Goal: Information Seeking & Learning: Learn about a topic

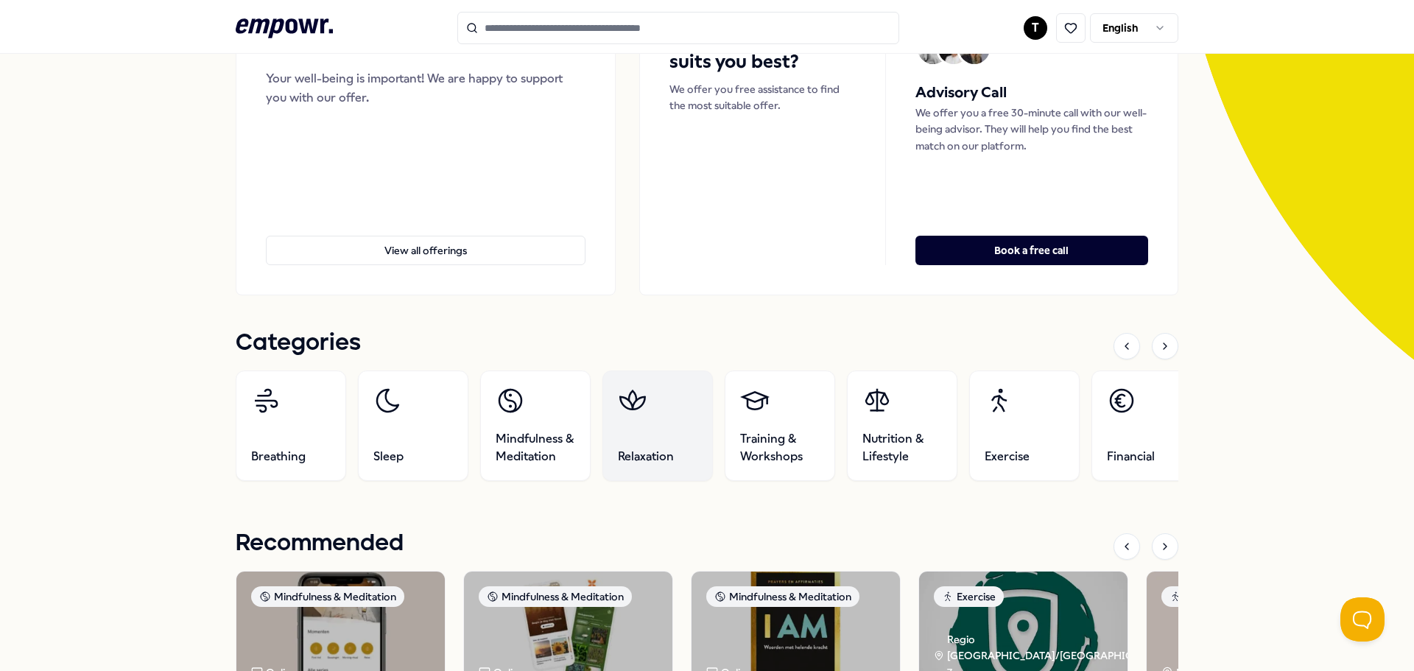
scroll to position [221, 0]
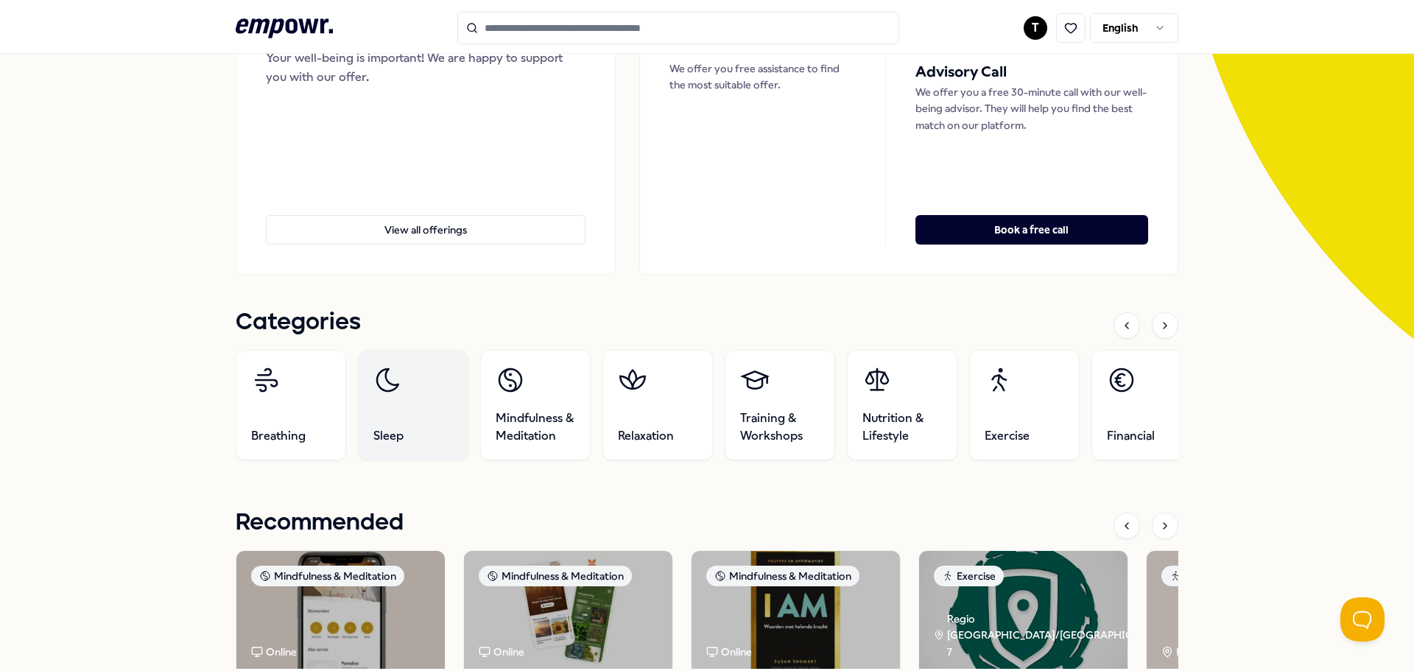
click at [377, 419] on link "Sleep" at bounding box center [413, 405] width 110 height 110
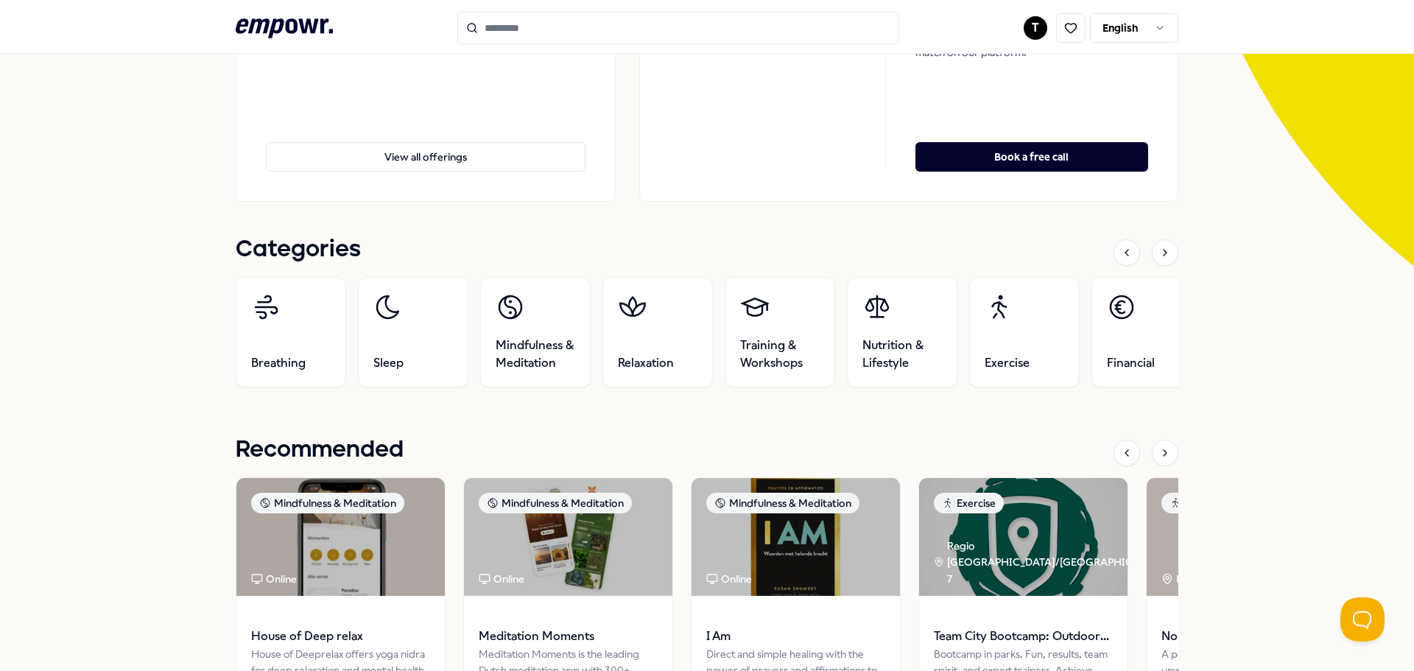
scroll to position [294, 0]
click at [1159, 253] on icon at bounding box center [1165, 252] width 12 height 12
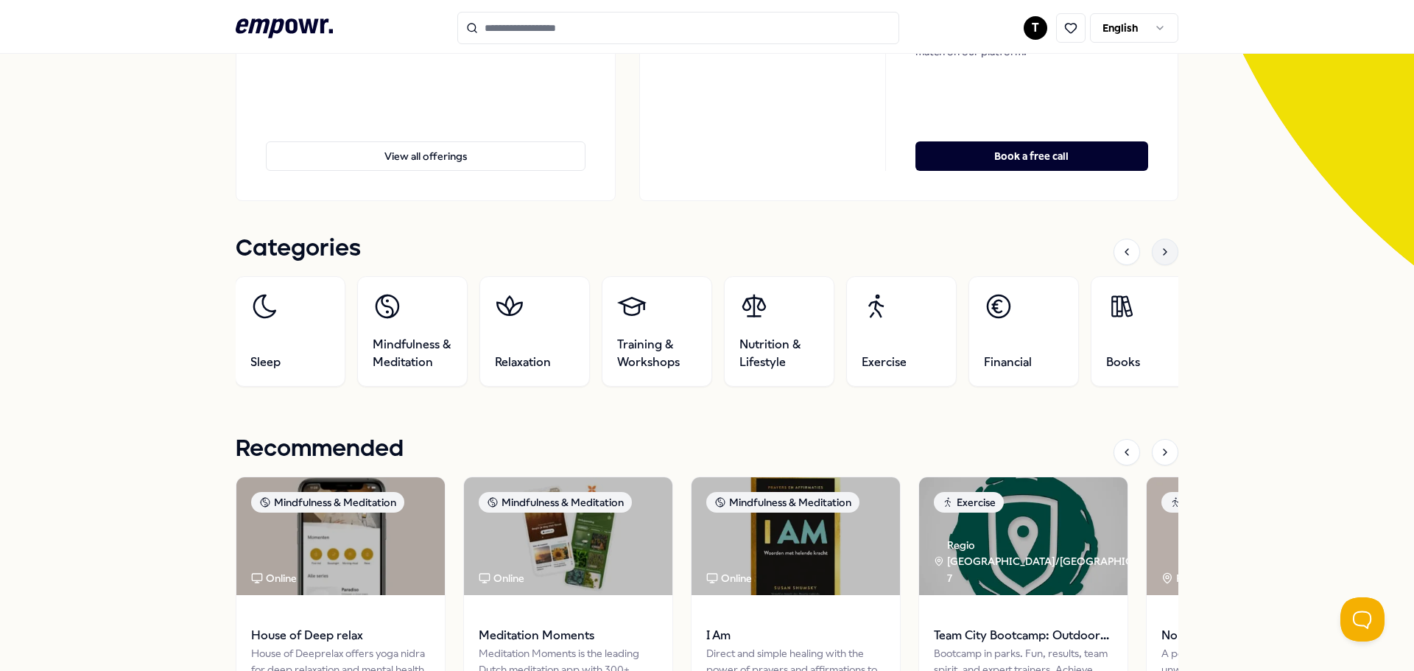
click at [1159, 253] on icon at bounding box center [1165, 252] width 12 height 12
click at [1159, 252] on icon at bounding box center [1165, 252] width 12 height 12
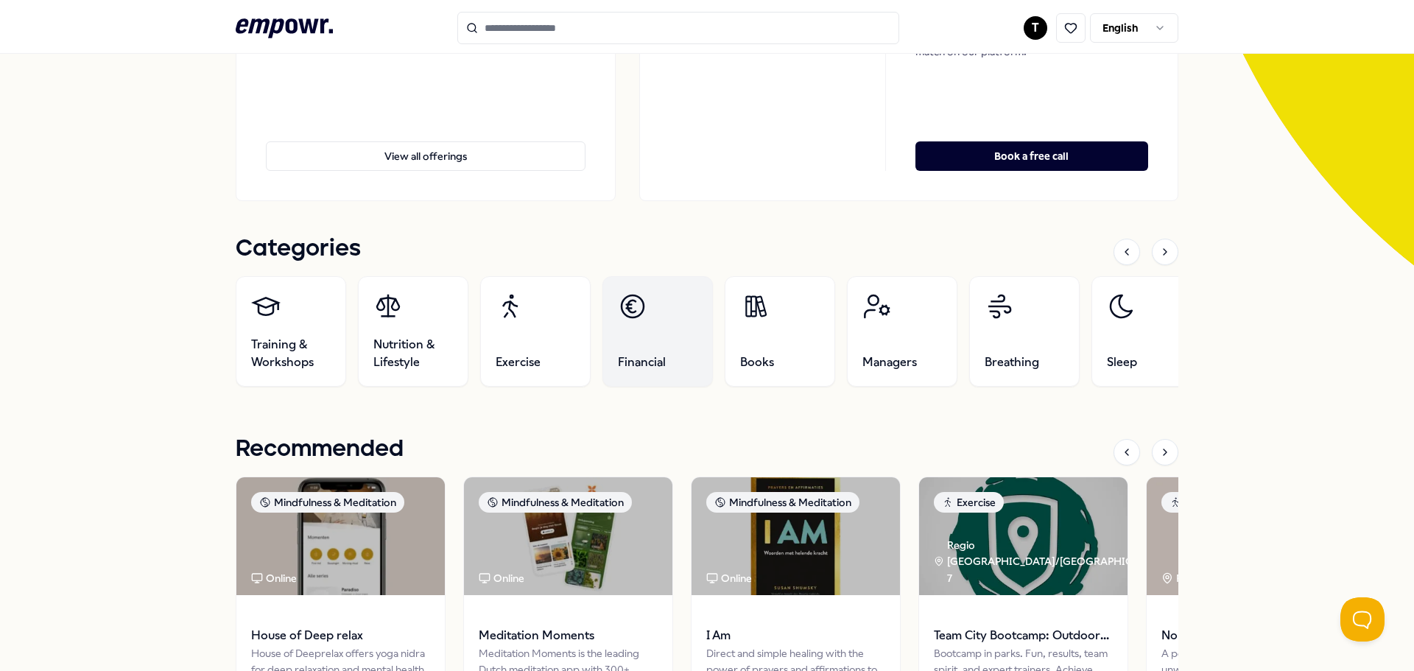
click at [688, 326] on link "Financial" at bounding box center [657, 331] width 110 height 110
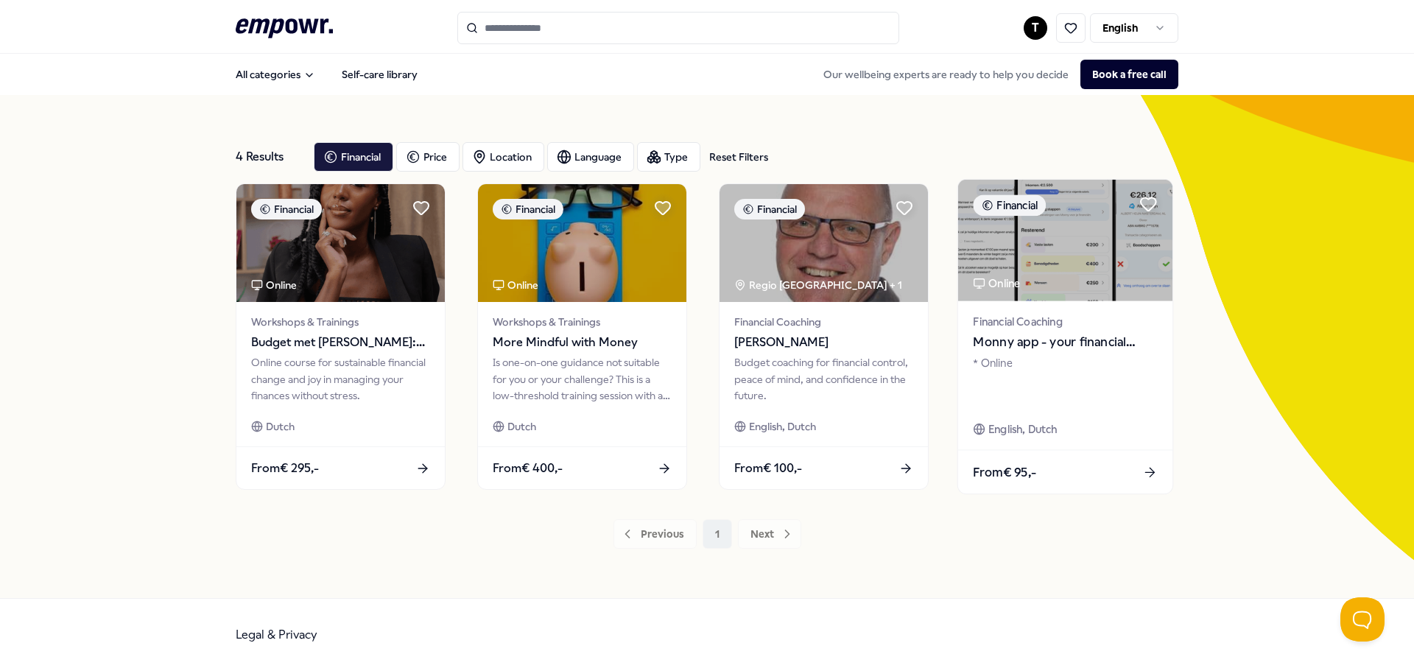
click at [1076, 331] on div "Financial Coaching [PERSON_NAME] app - your financial assistent" at bounding box center [1065, 332] width 184 height 39
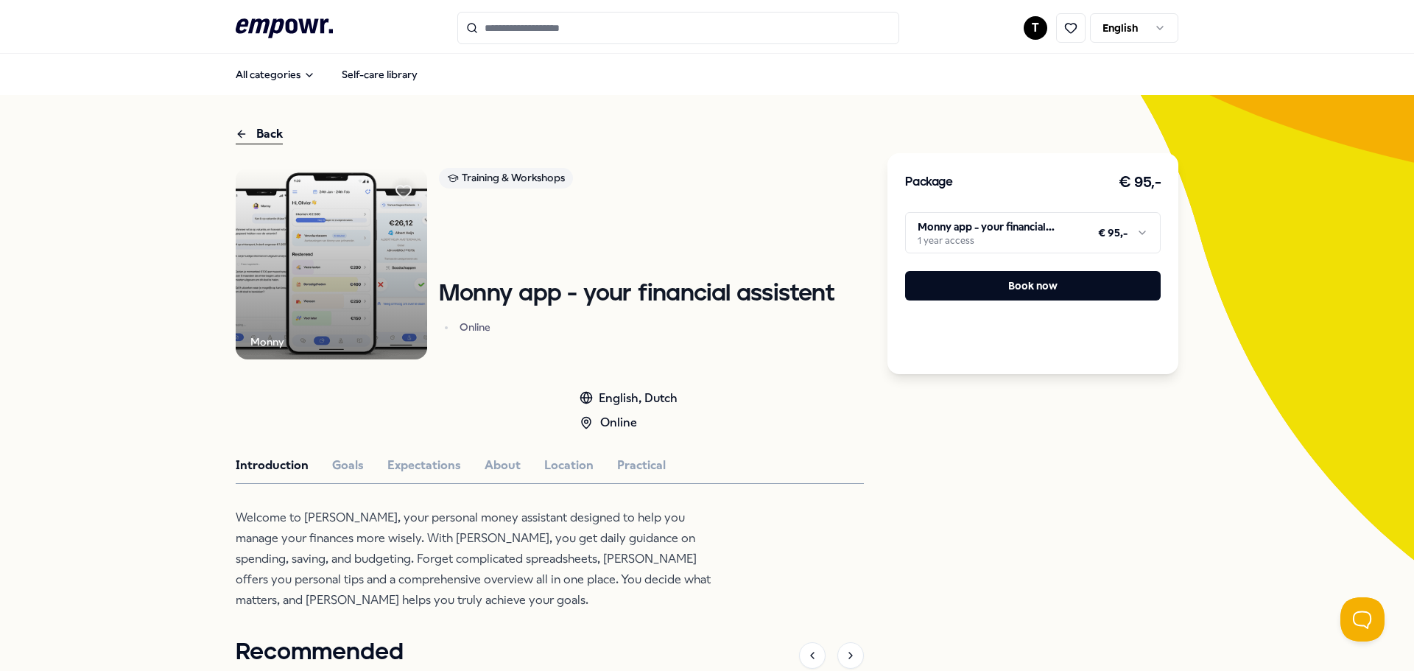
click at [342, 289] on img at bounding box center [331, 263] width 191 height 191
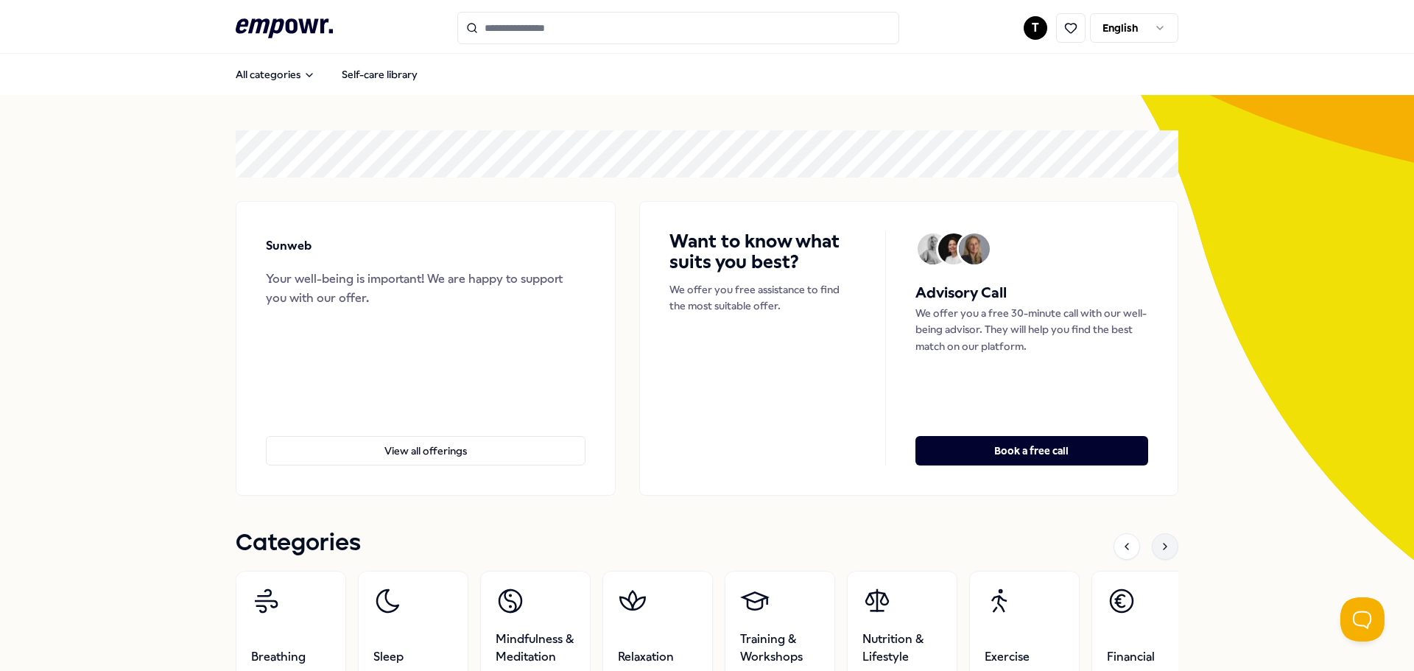
click at [1159, 542] on icon at bounding box center [1165, 546] width 12 height 12
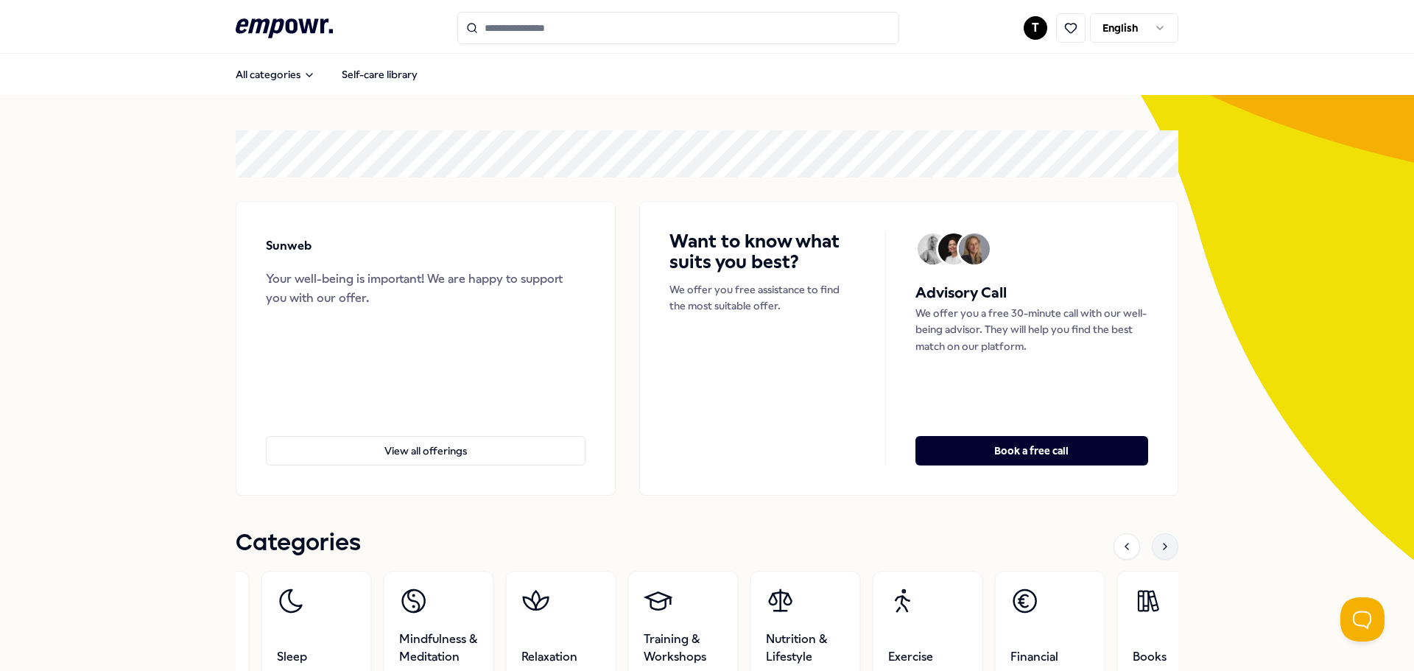
click at [1159, 542] on icon at bounding box center [1165, 546] width 12 height 12
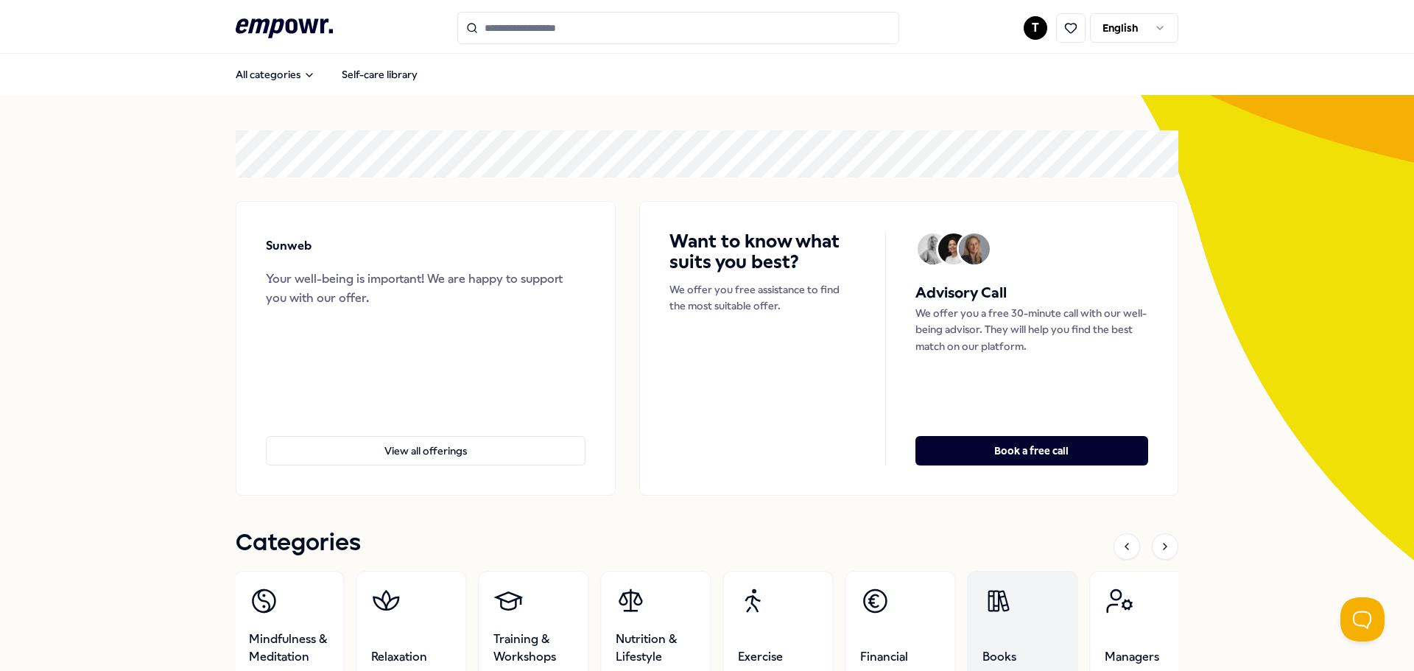
click at [1011, 612] on link "Books" at bounding box center [1022, 626] width 110 height 110
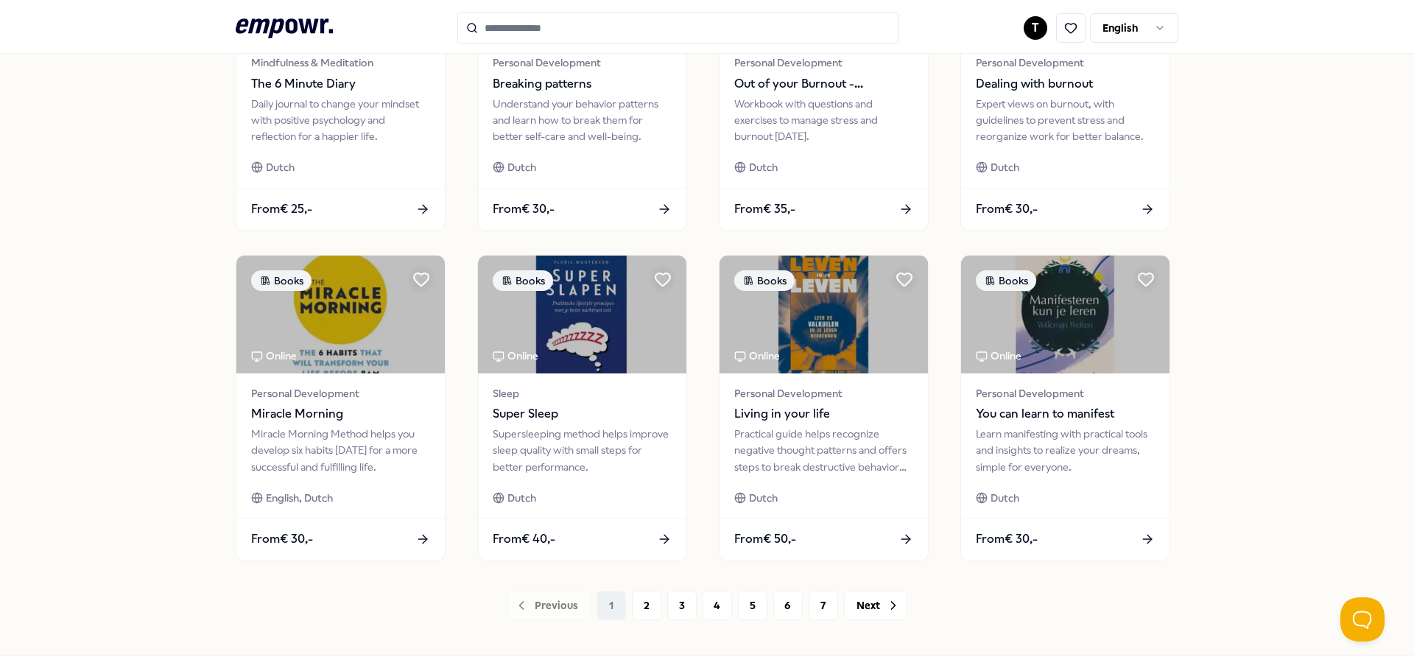
scroll to position [646, 0]
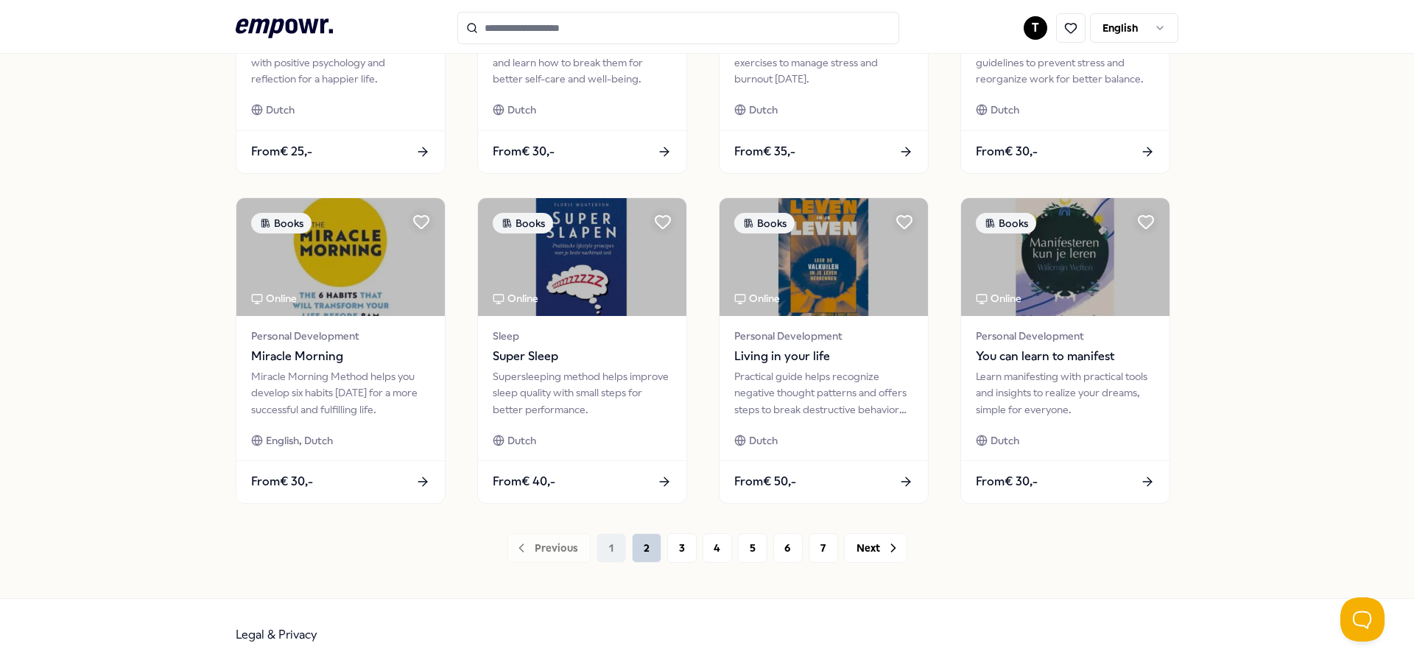
click at [638, 548] on button "2" at bounding box center [646, 547] width 29 height 29
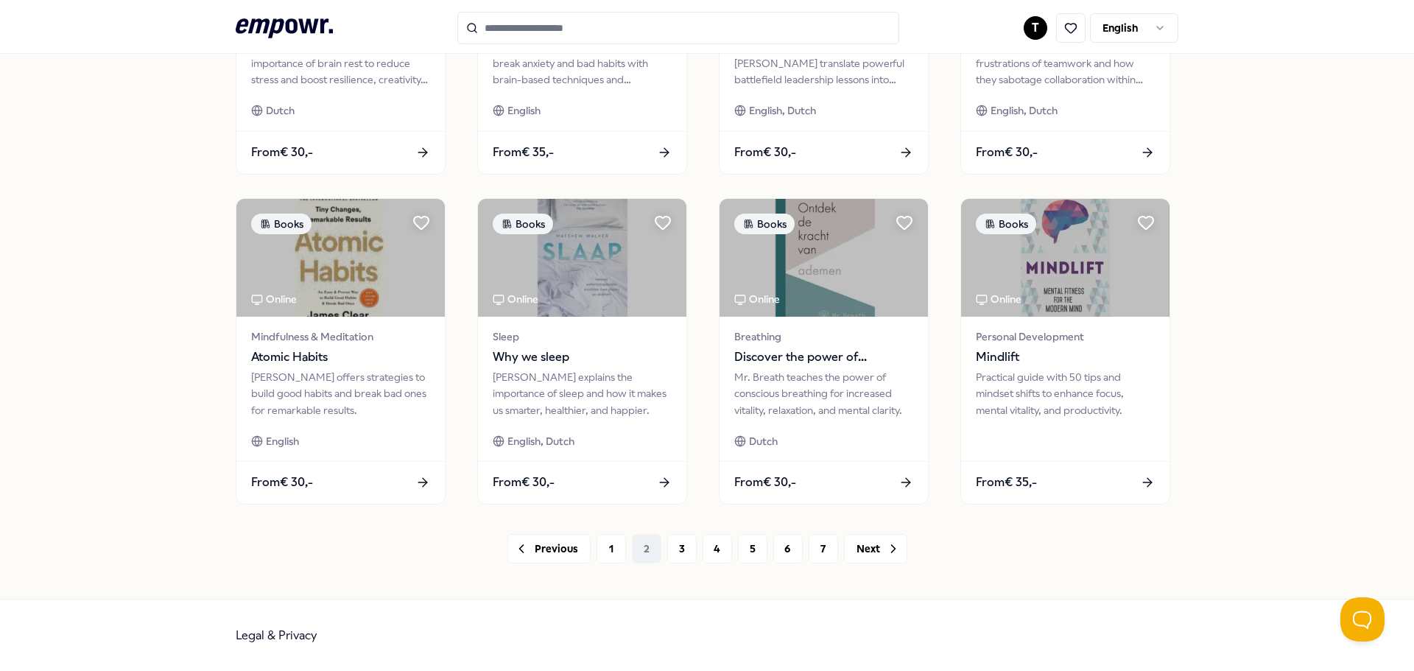
scroll to position [646, 0]
click at [685, 546] on button "3" at bounding box center [681, 547] width 29 height 29
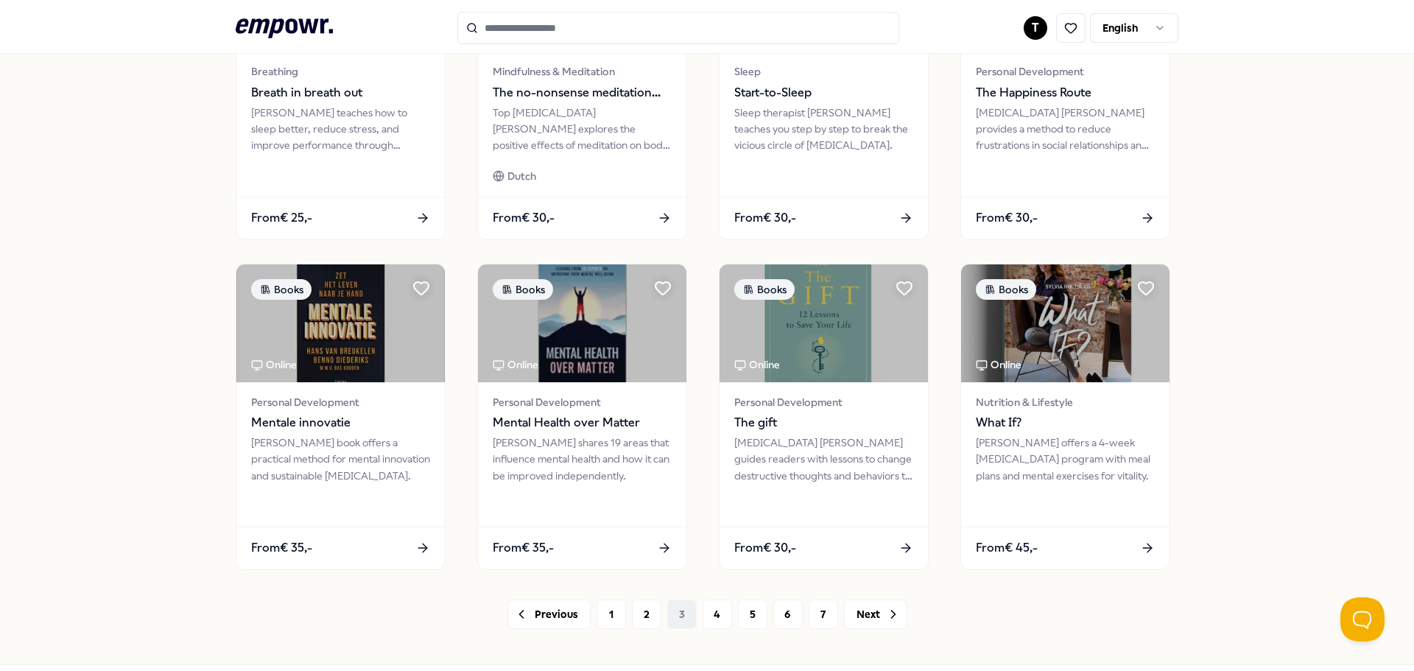
scroll to position [646, 0]
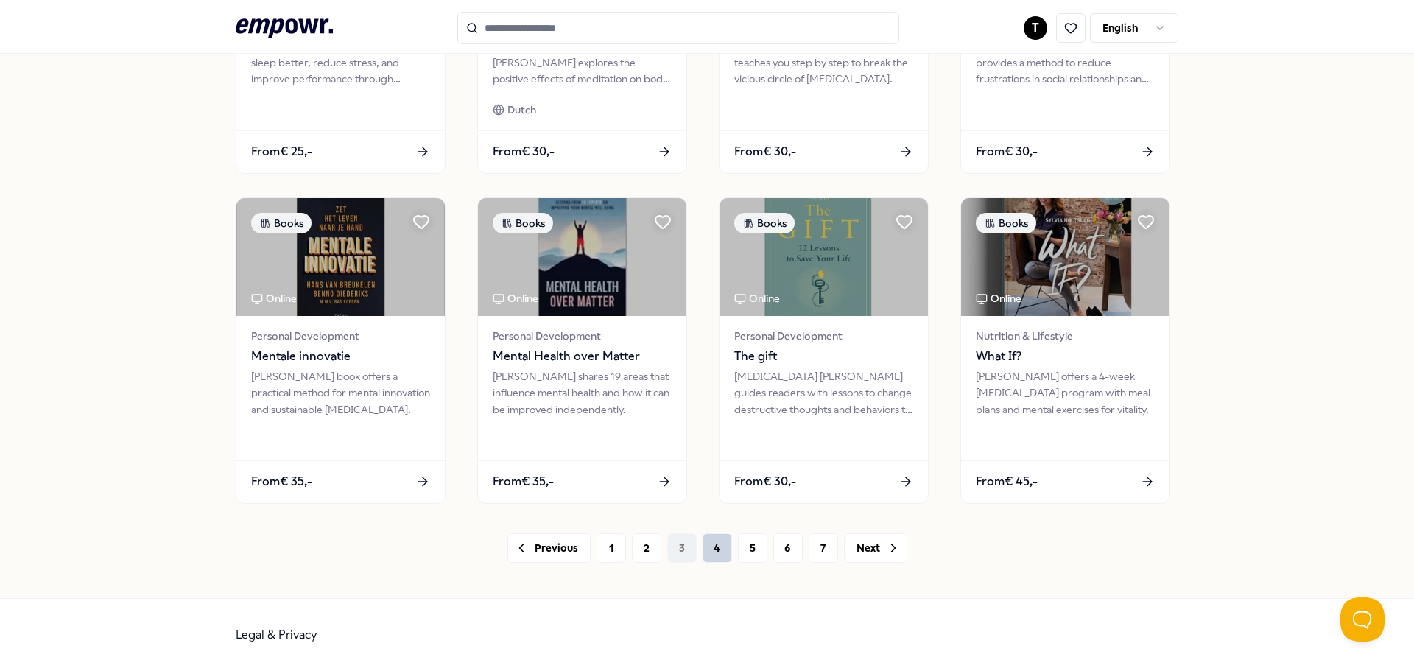
click at [721, 546] on button "4" at bounding box center [716, 547] width 29 height 29
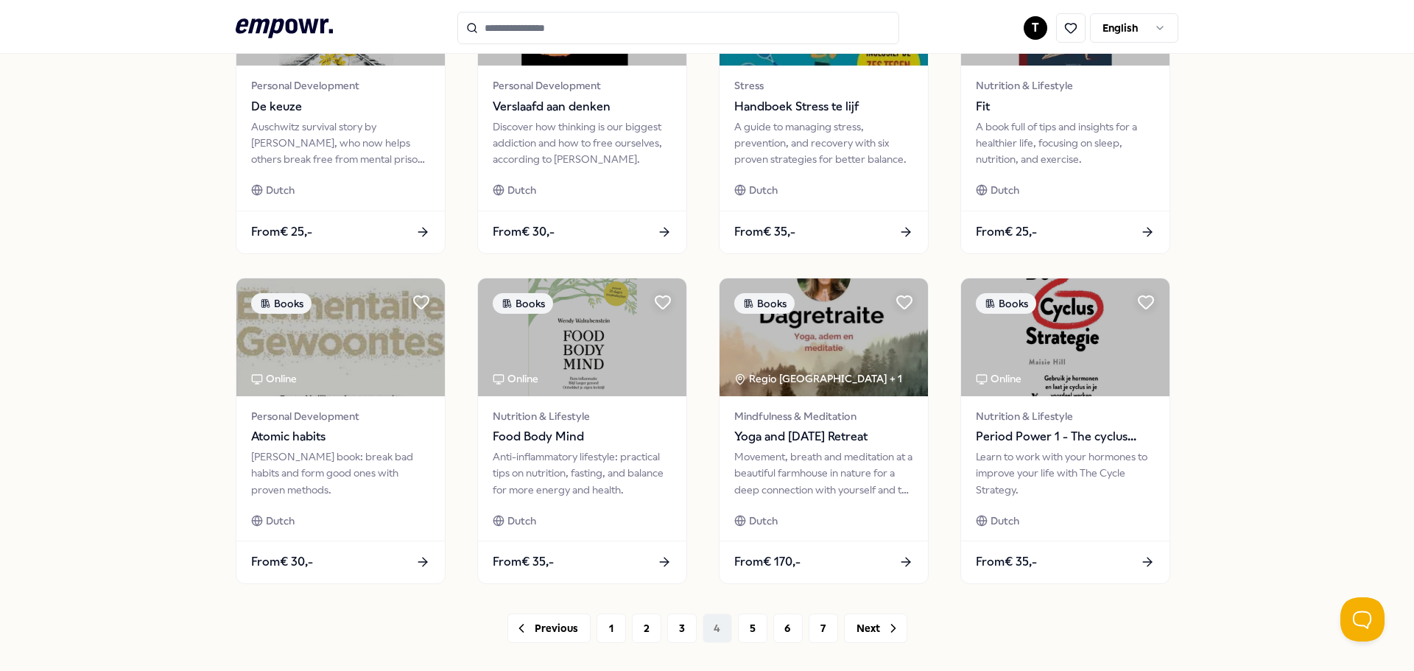
scroll to position [646, 0]
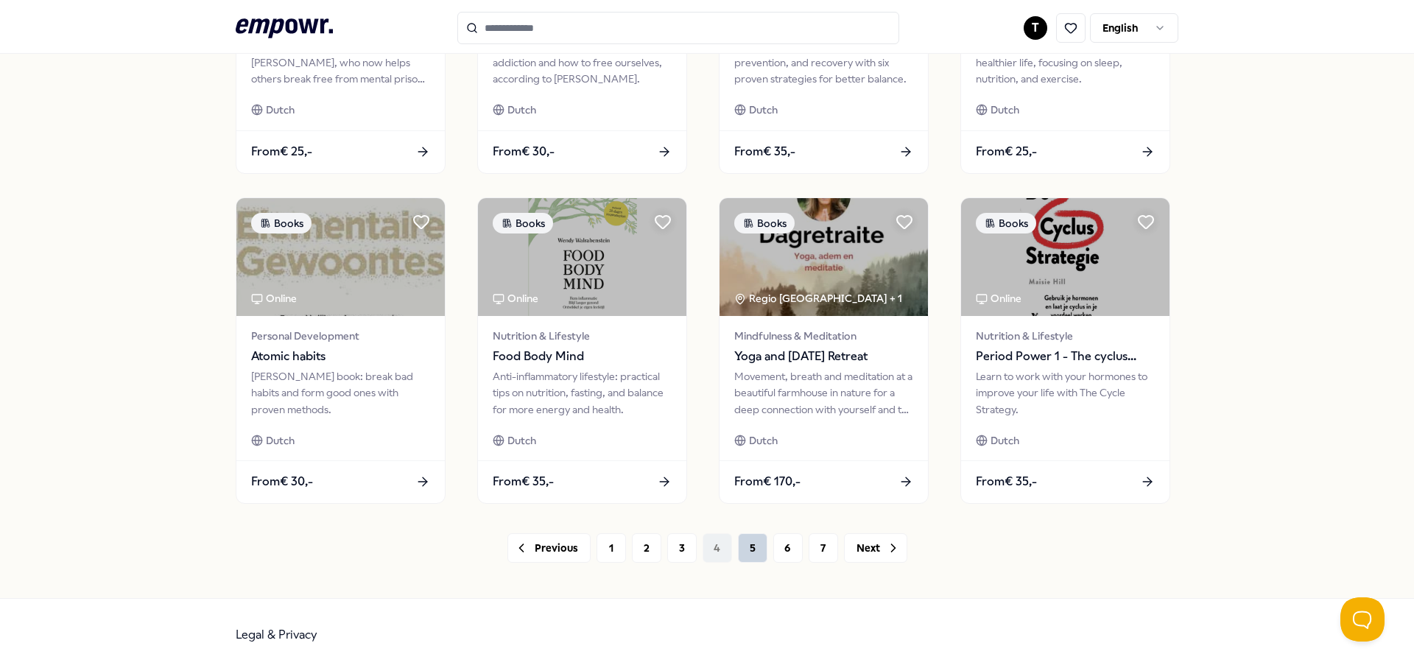
click at [738, 548] on button "5" at bounding box center [752, 547] width 29 height 29
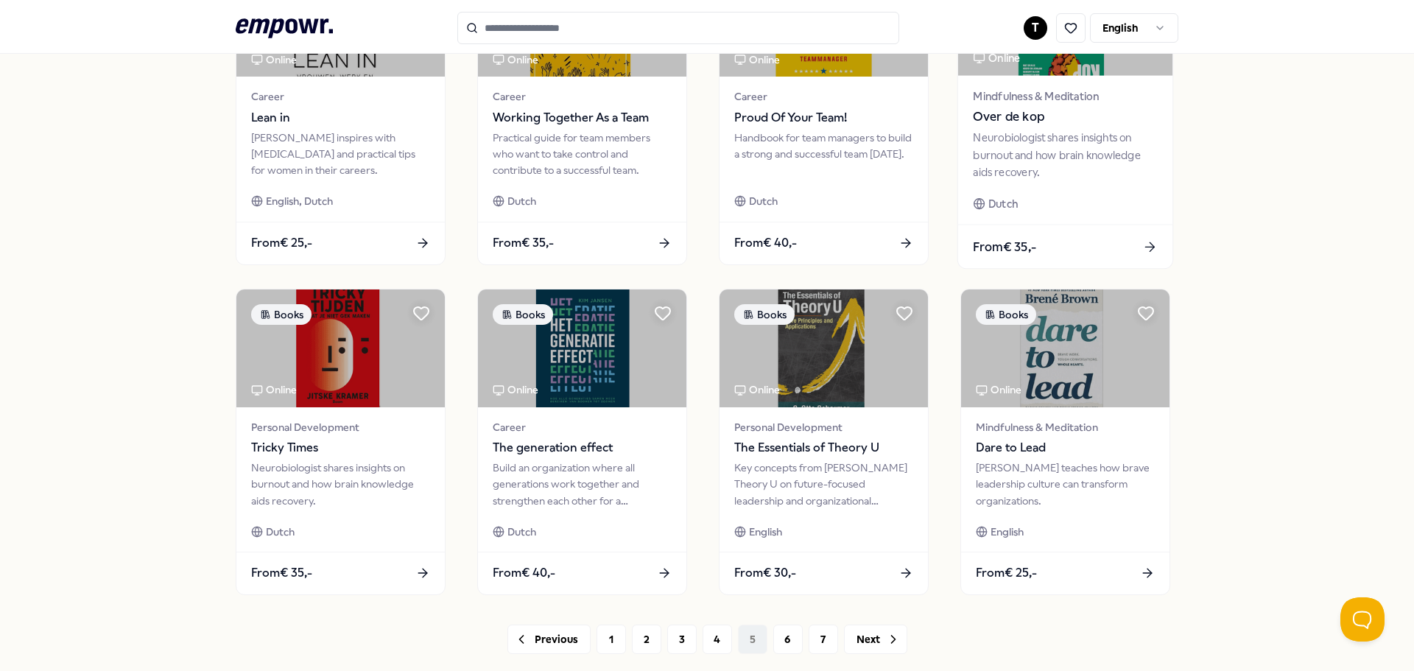
scroll to position [646, 0]
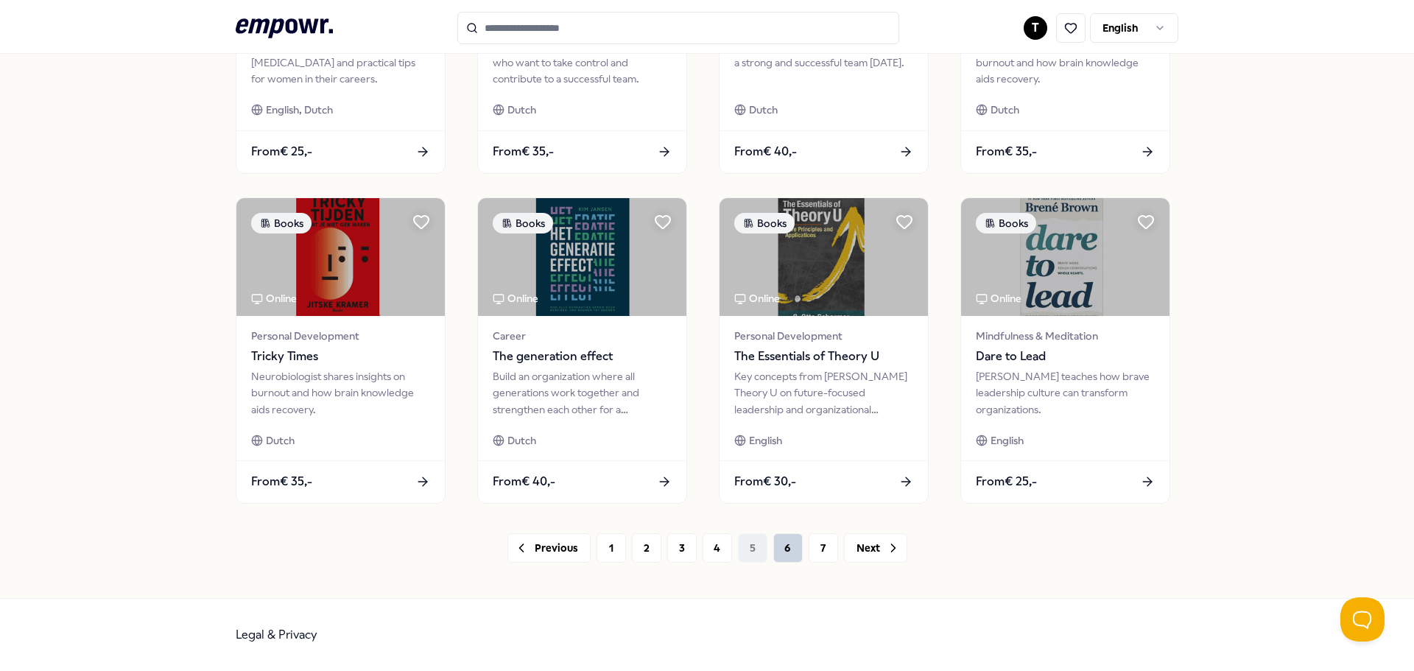
click at [788, 548] on button "6" at bounding box center [787, 547] width 29 height 29
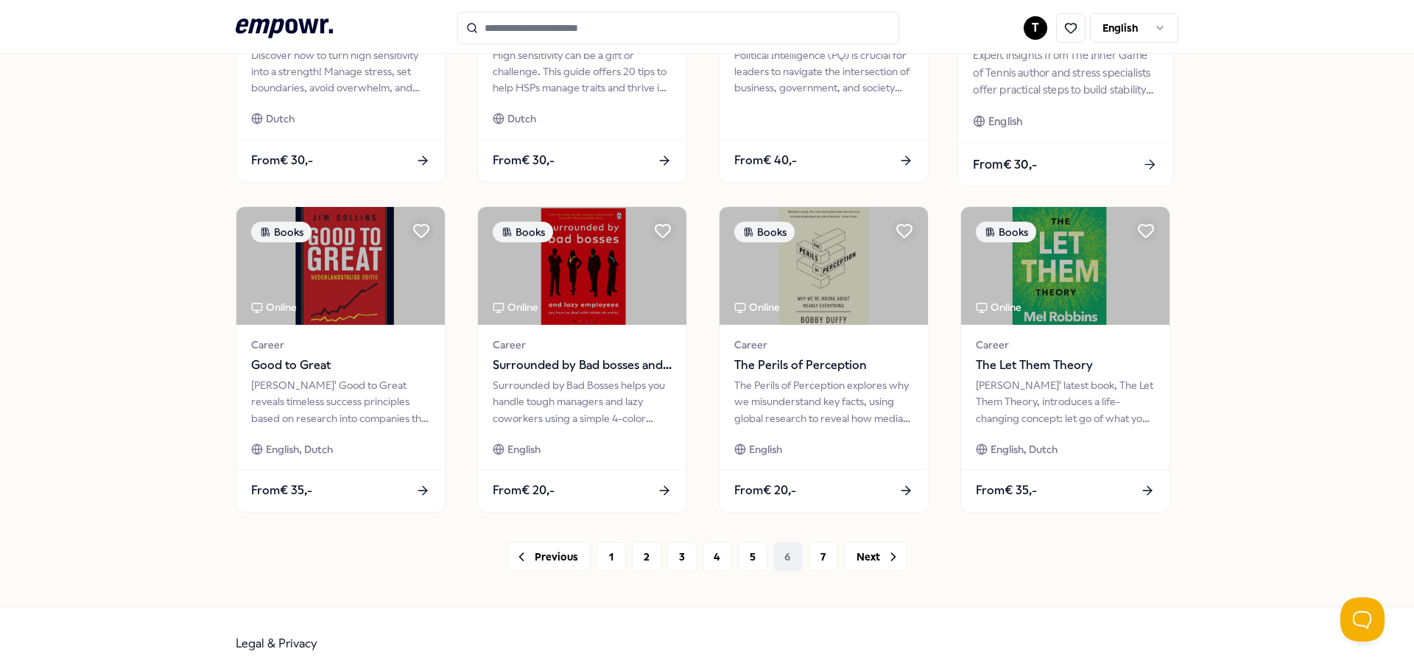
scroll to position [646, 0]
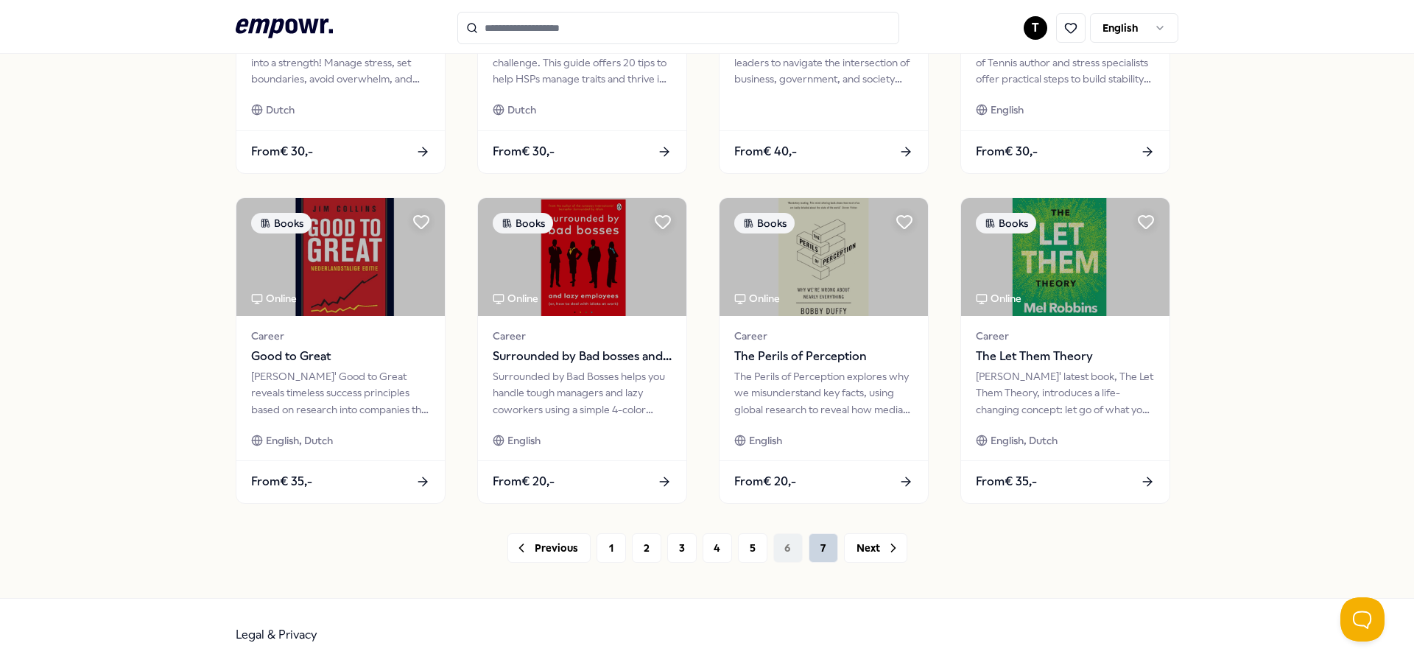
click at [815, 549] on button "7" at bounding box center [822, 547] width 29 height 29
